Goal: Go to known website: Access a specific website the user already knows

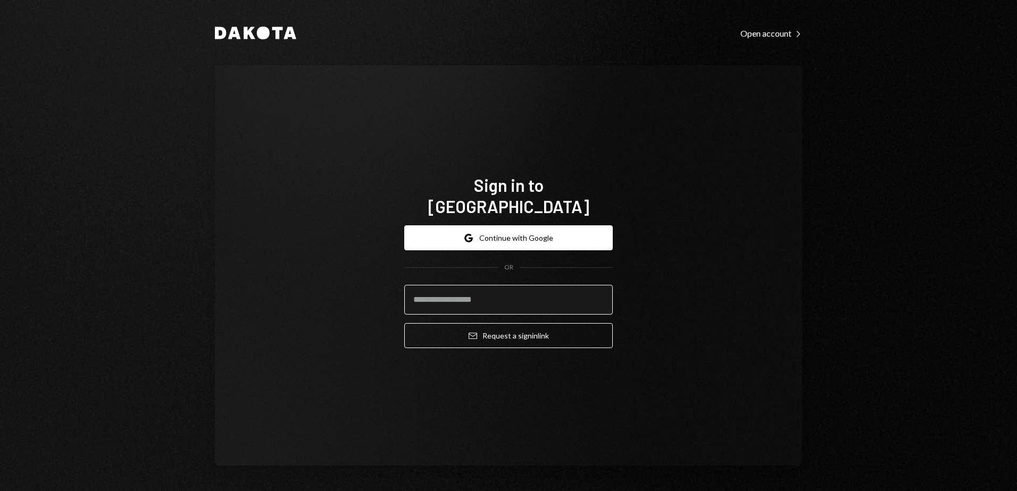
click at [468, 303] on input "email" at bounding box center [508, 300] width 208 height 30
type input "**********"
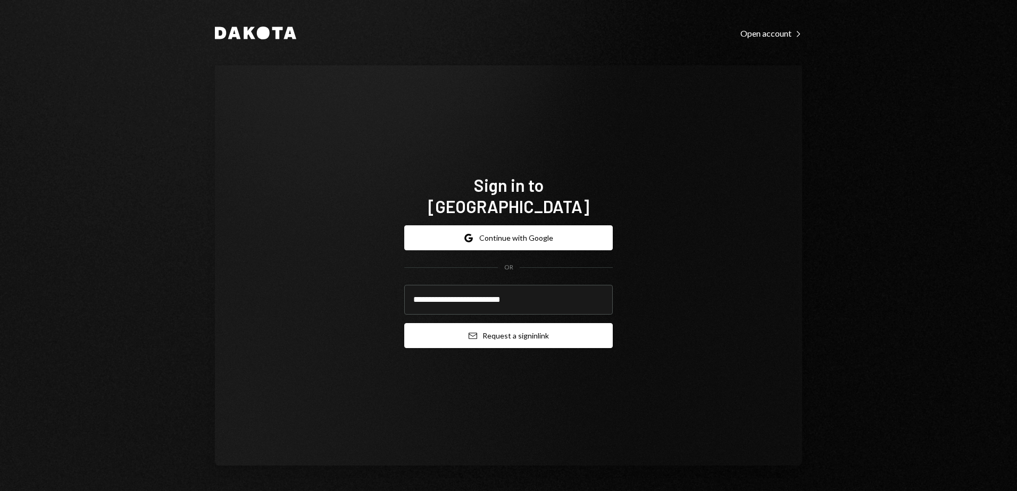
click at [491, 323] on button "Email Request a sign in link" at bounding box center [508, 335] width 208 height 25
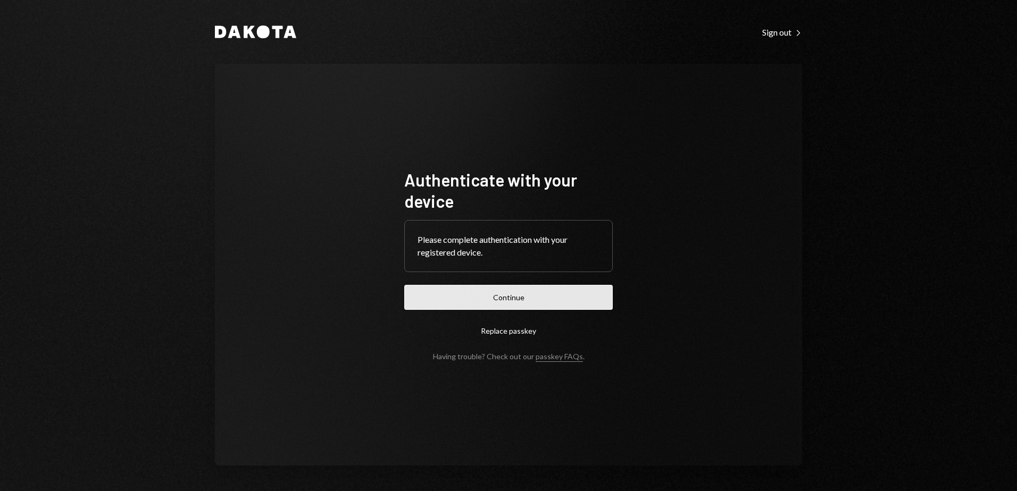
drag, startPoint x: 498, startPoint y: 289, endPoint x: 538, endPoint y: 288, distance: 39.9
click at [499, 289] on button "Continue" at bounding box center [508, 297] width 208 height 25
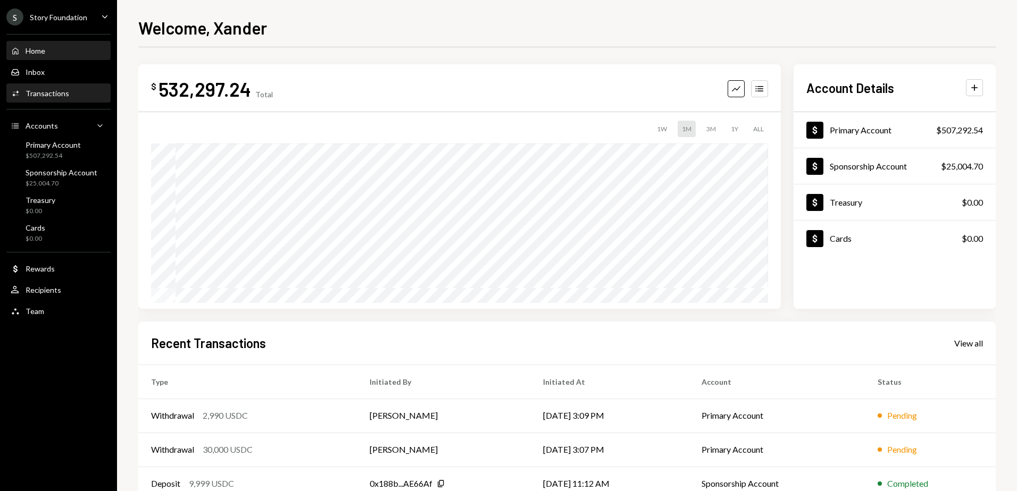
click at [45, 91] on div "Transactions" at bounding box center [48, 93] width 44 height 9
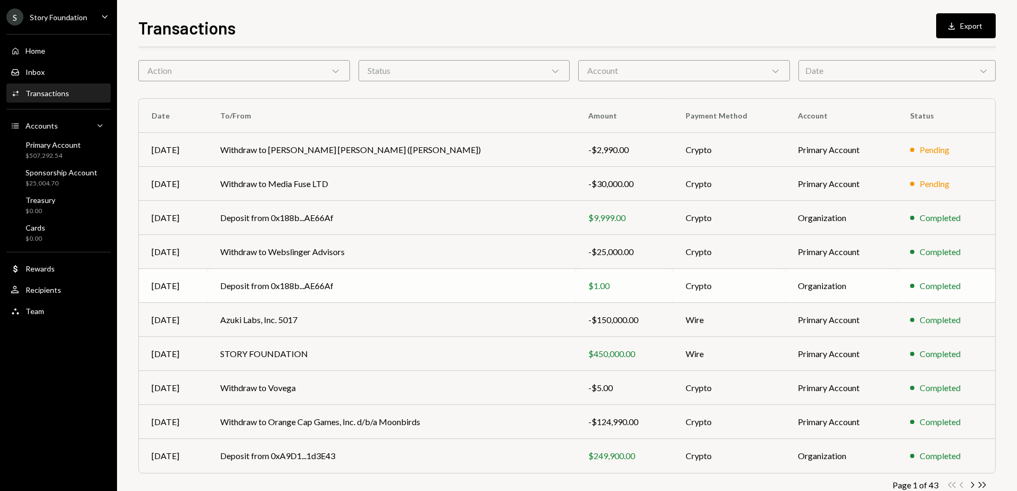
scroll to position [53, 0]
